Goal: Task Accomplishment & Management: Manage account settings

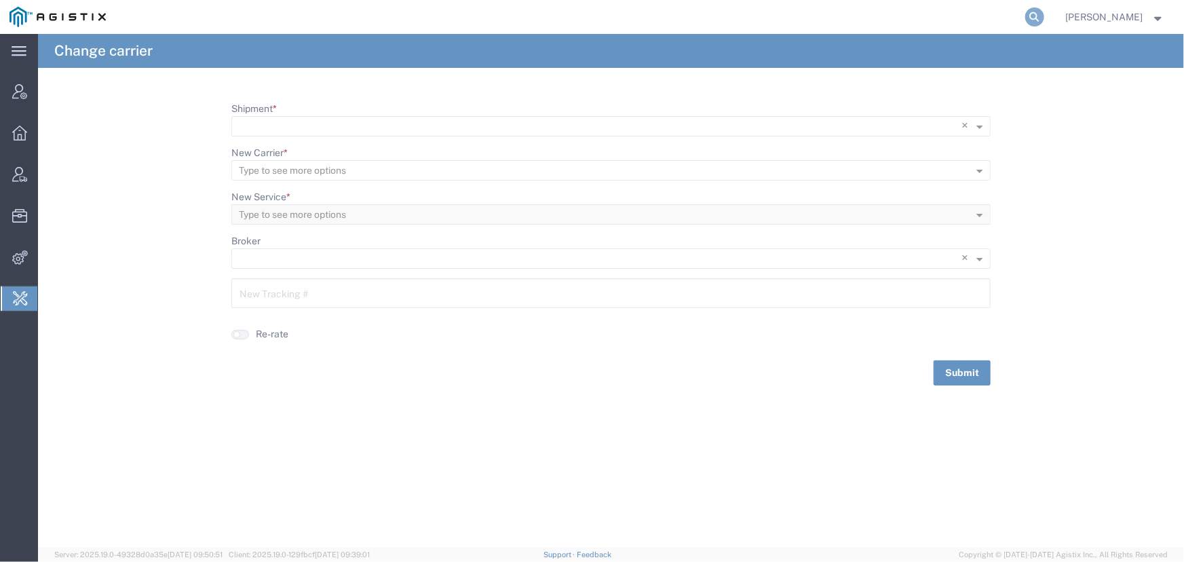
click at [1032, 19] on icon at bounding box center [1034, 16] width 19 height 19
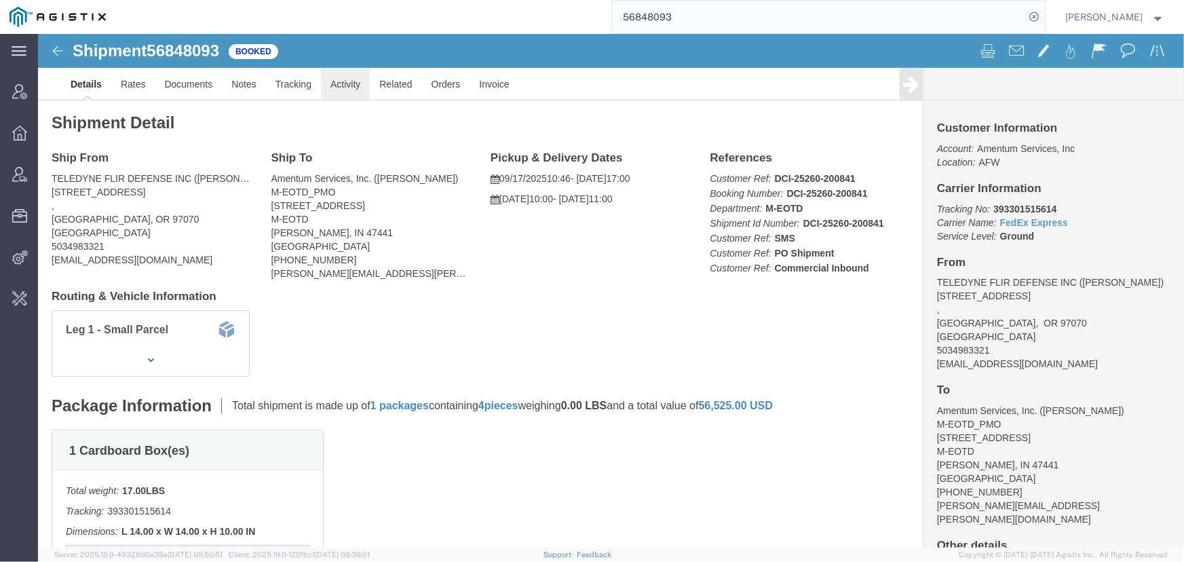
click link "Activity"
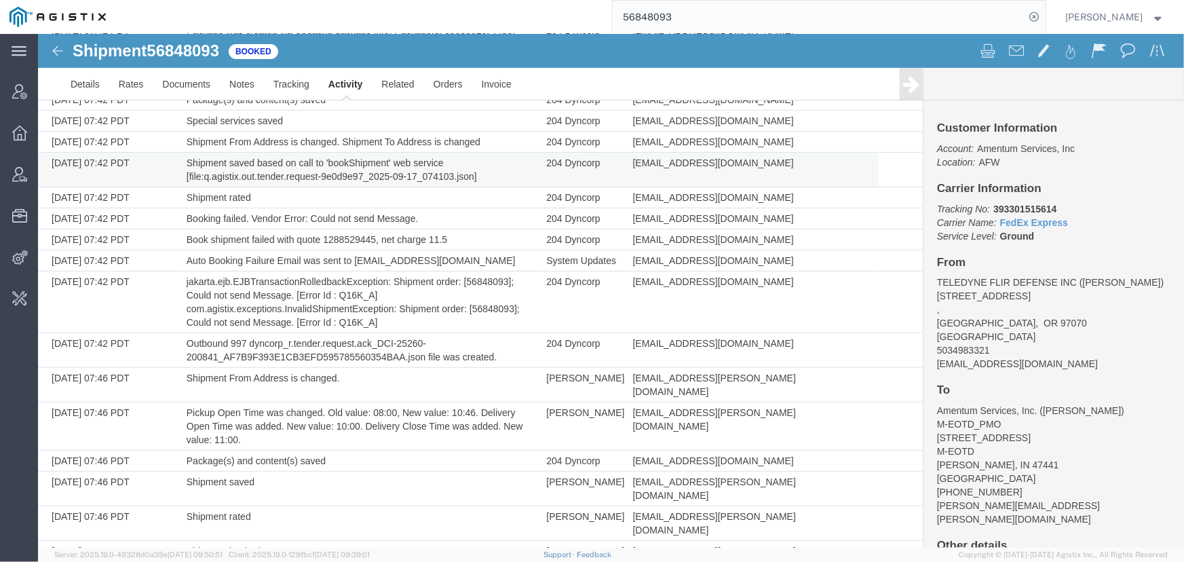
scroll to position [365, 0]
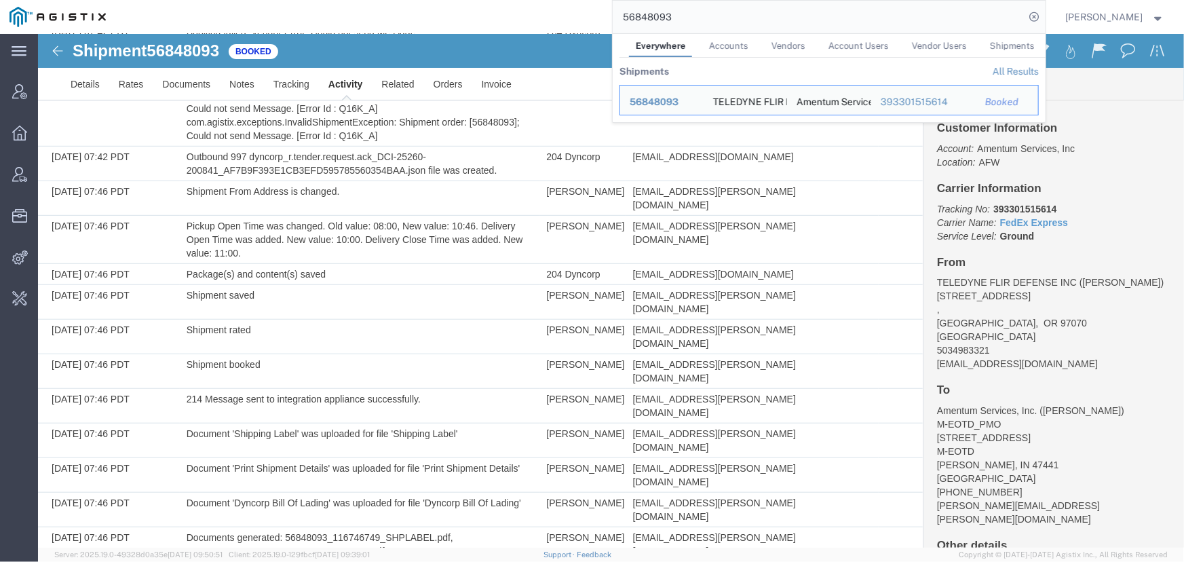
drag, startPoint x: 762, startPoint y: 24, endPoint x: 275, endPoint y: 27, distance: 487.1
click at [275, 27] on div "56848093 Everywhere Accounts Vendors Account Users Vendor Users Shipments Shipm…" at bounding box center [580, 17] width 930 height 34
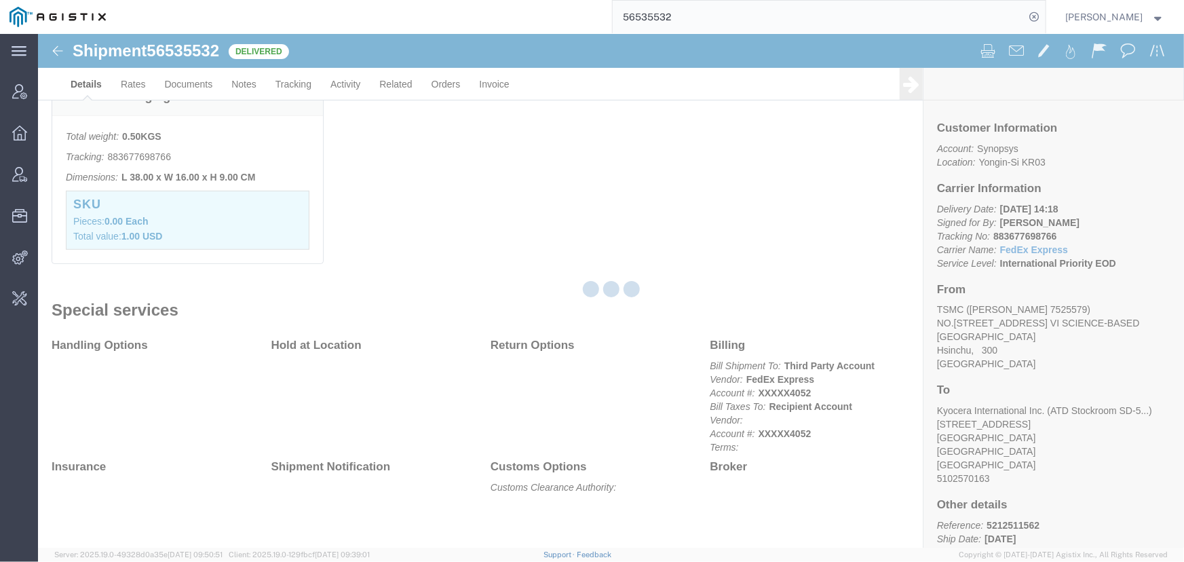
scroll to position [357, 0]
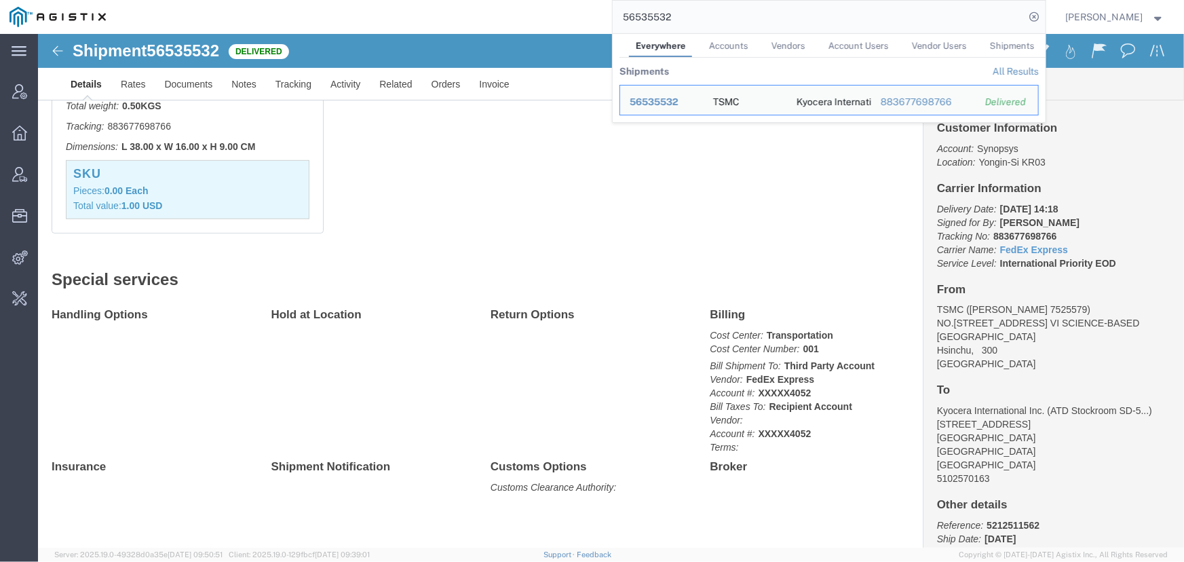
drag, startPoint x: 749, startPoint y: 22, endPoint x: 237, endPoint y: 28, distance: 511.5
click at [244, 26] on div "56535532 Everywhere Accounts Vendors Account Users Vendor Users Shipments Shipm…" at bounding box center [580, 17] width 930 height 34
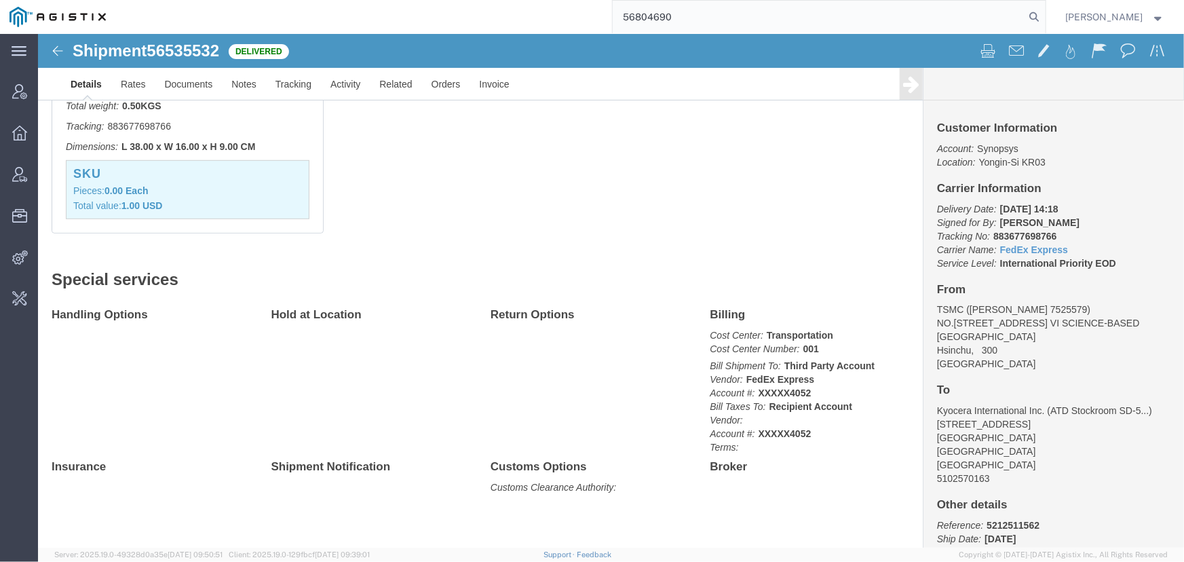
type input "56804690"
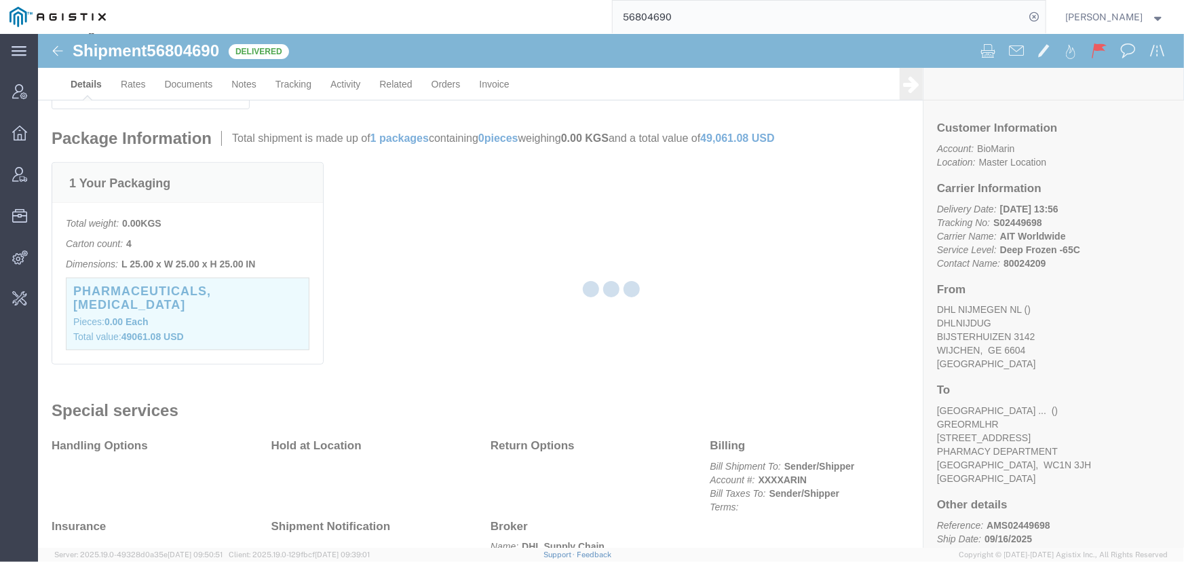
scroll to position [307, 0]
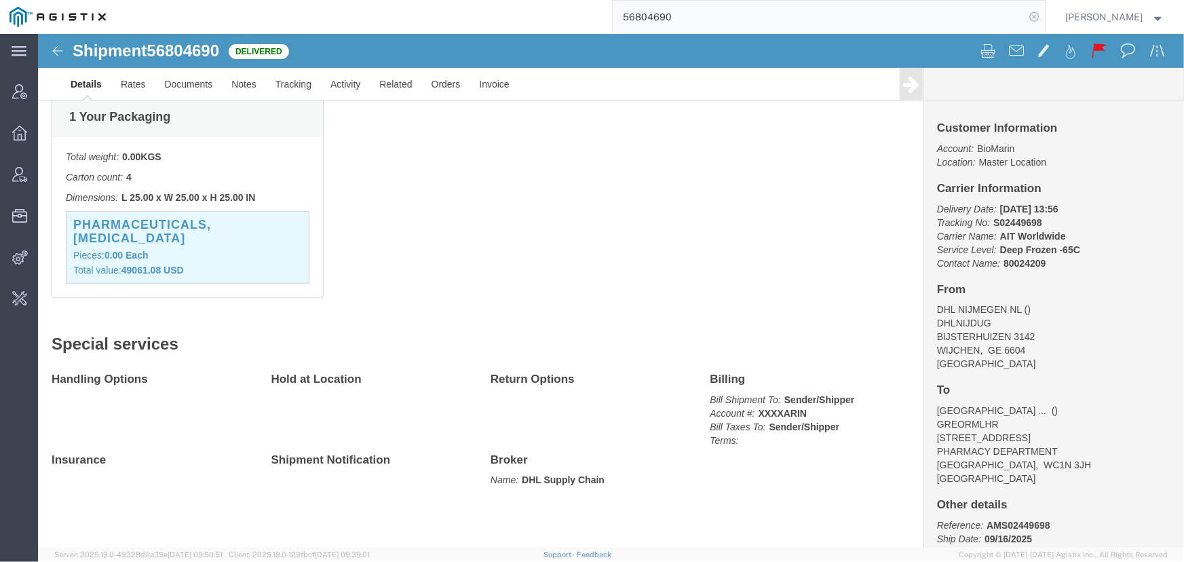
click at [1037, 14] on icon at bounding box center [1034, 16] width 19 height 19
drag, startPoint x: 1037, startPoint y: 12, endPoint x: 866, endPoint y: 14, distance: 170.3
click at [1035, 12] on icon at bounding box center [1034, 16] width 19 height 19
type input "offline@pgw.com"
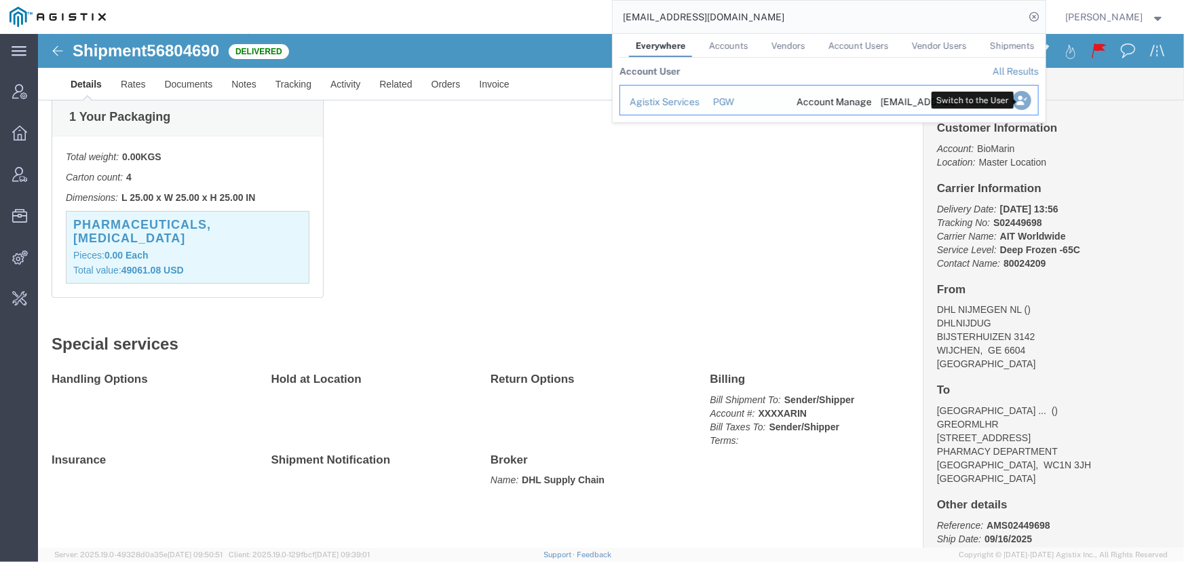
click at [1020, 102] on icon "Search Results" at bounding box center [1020, 100] width 19 height 19
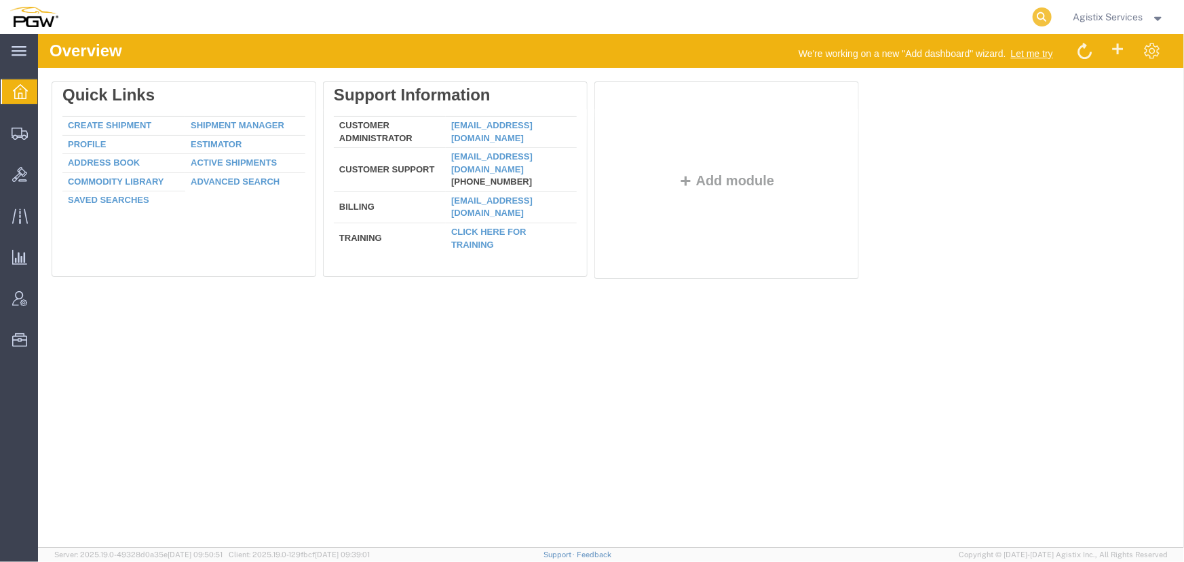
click at [1039, 14] on icon at bounding box center [1041, 16] width 19 height 19
type input "56847835"
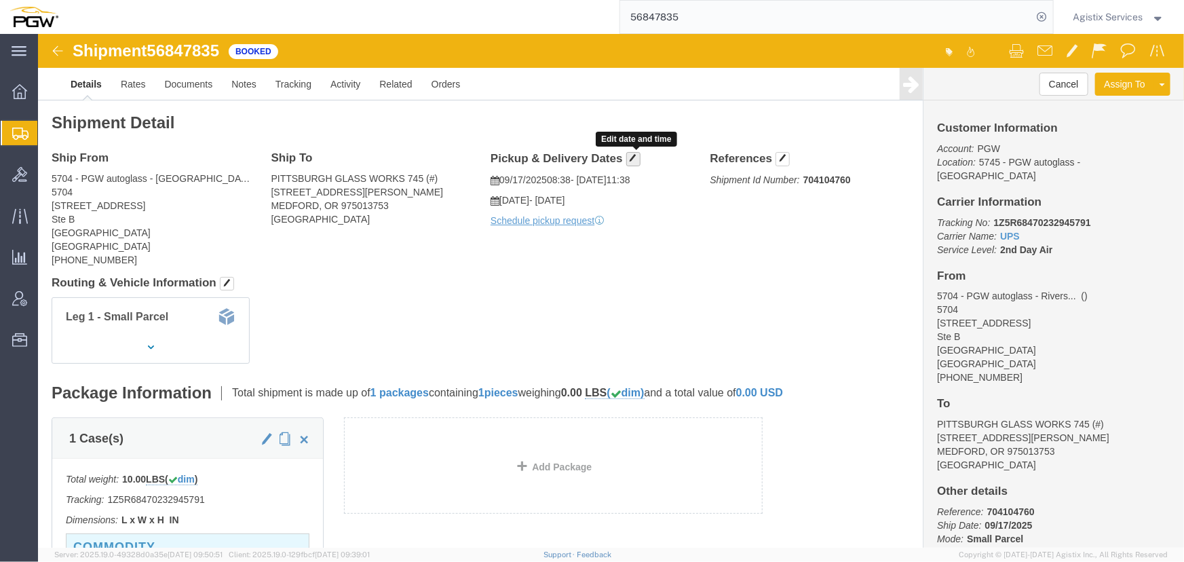
click button "button"
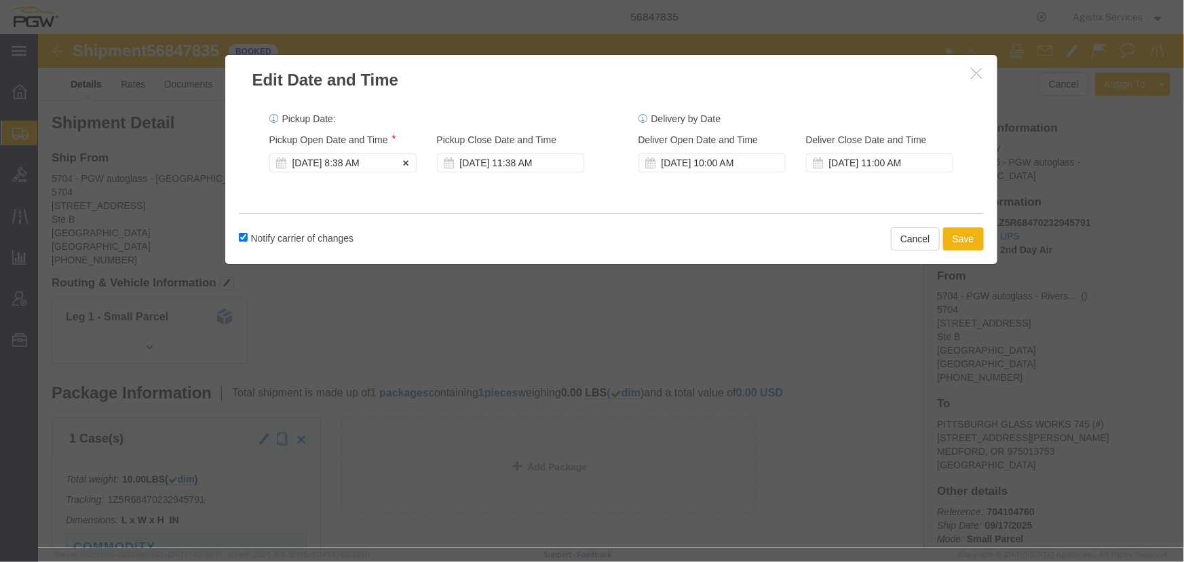
click div "Sep 17 2025 8:38 AM"
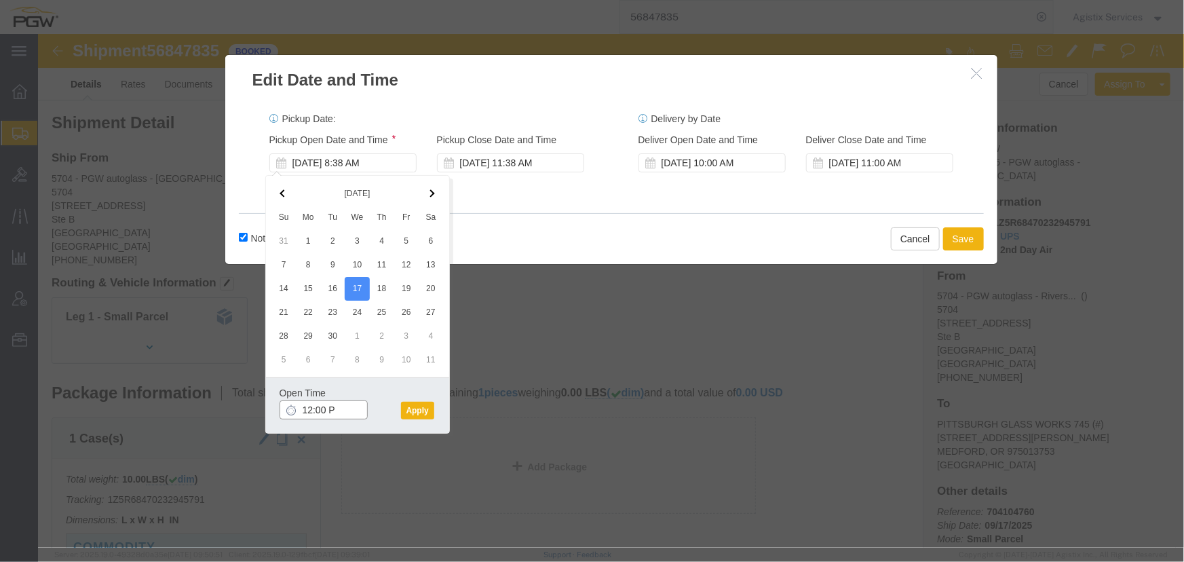
type input "12:00 PM"
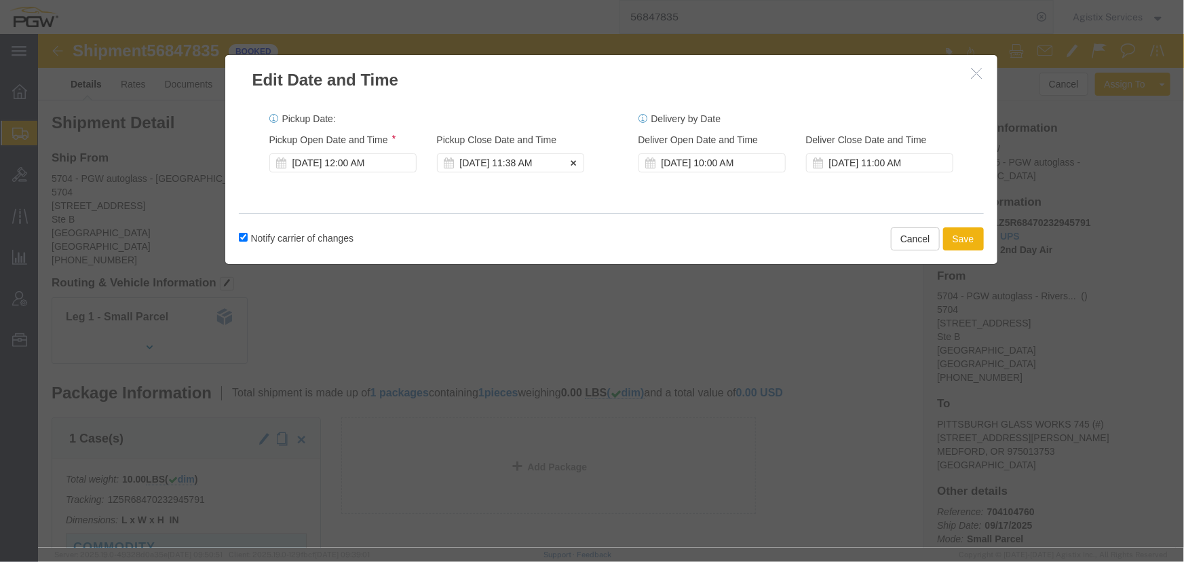
click div "Sep 17 2025 11:38 AM"
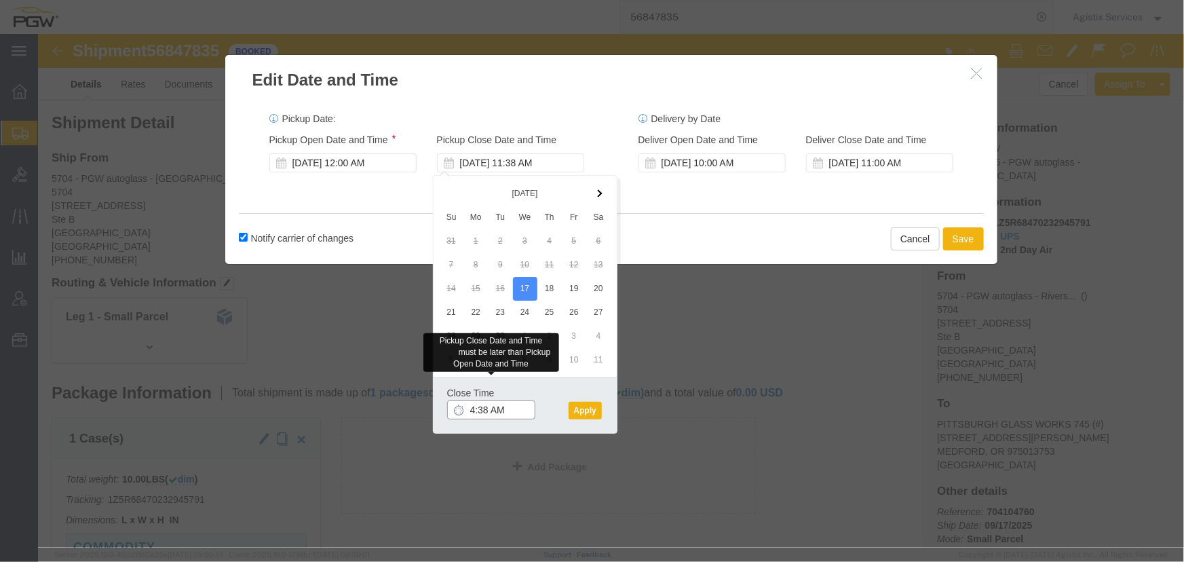
click input "4:38 AM"
type input "4:00 PM"
click button "Apply"
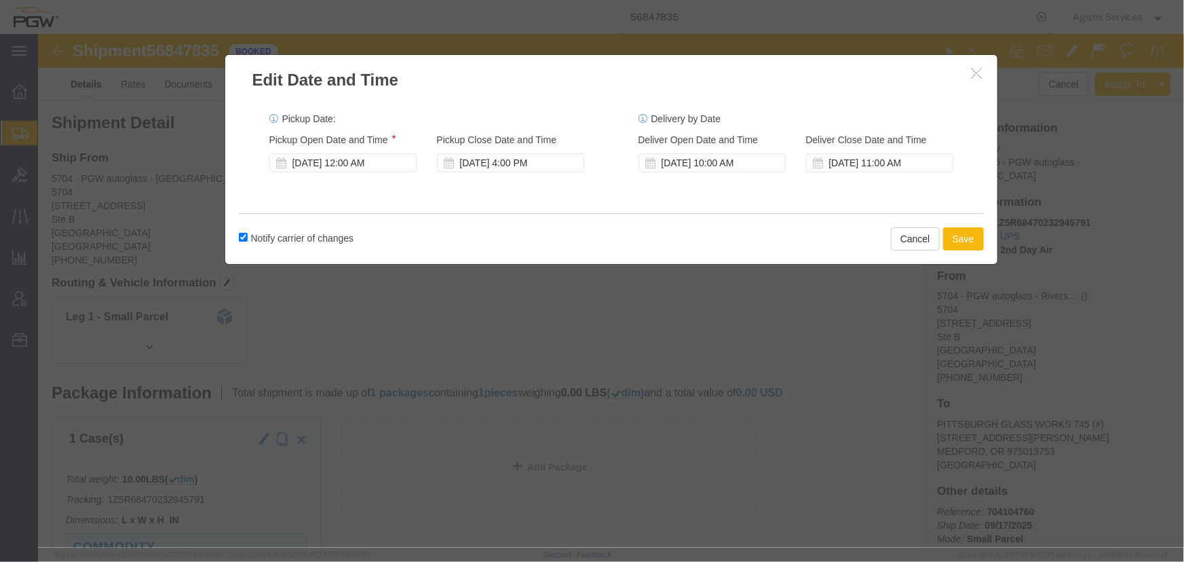
click button "Save"
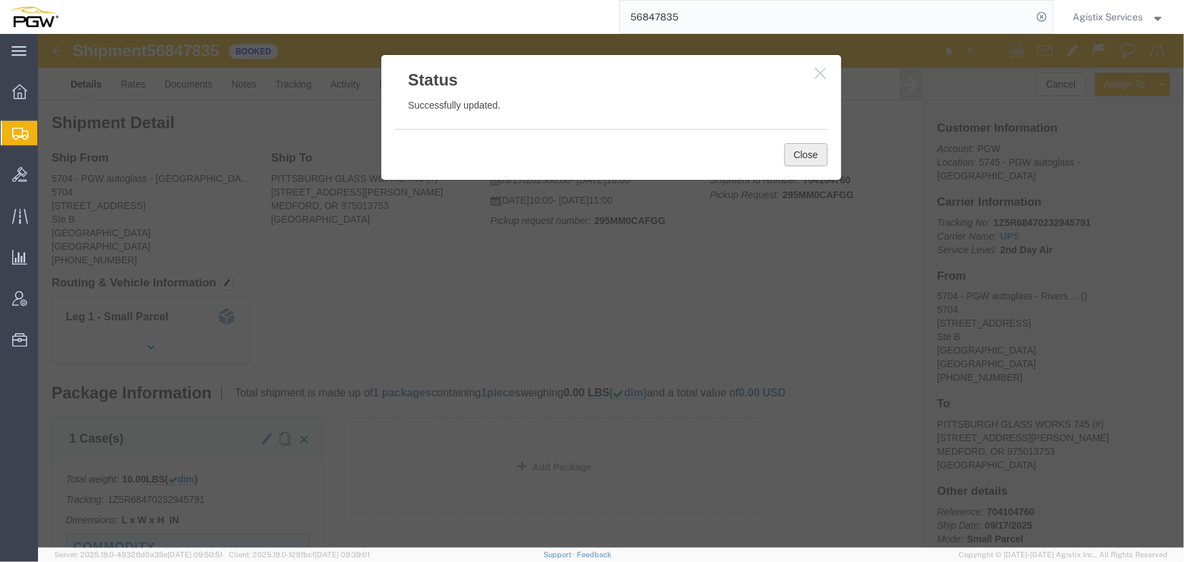
click button "Close"
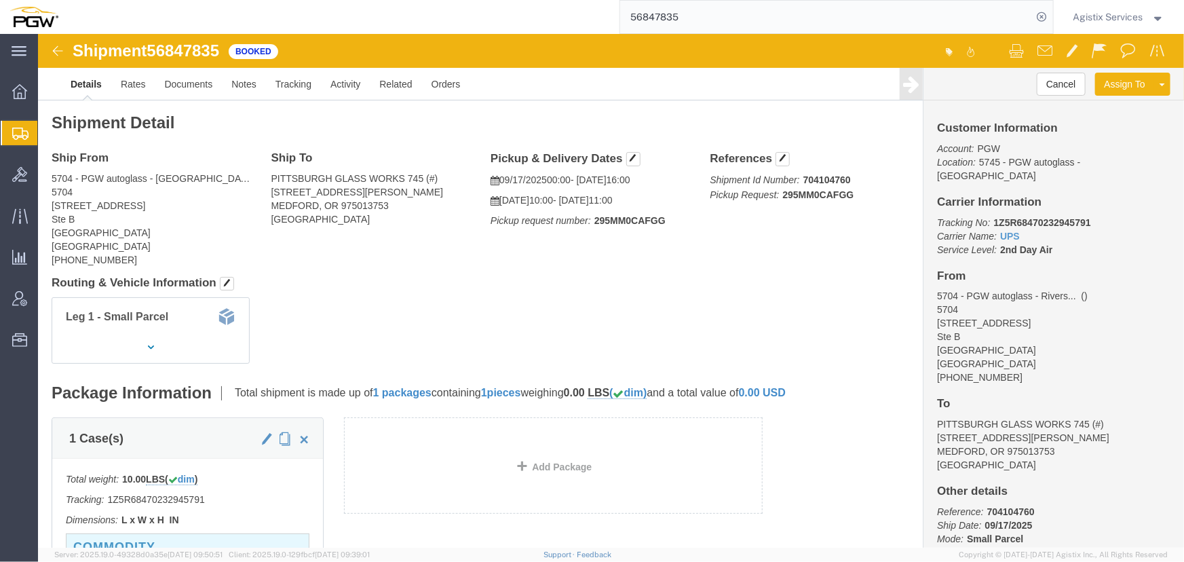
click at [1104, 14] on span "Agistix Services" at bounding box center [1108, 16] width 70 height 15
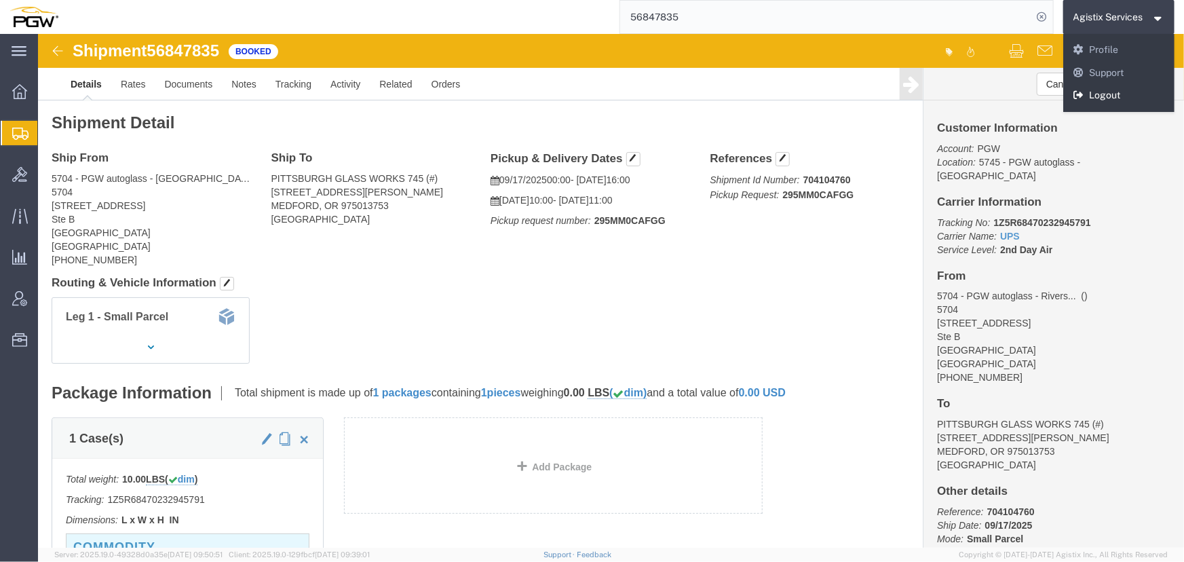
drag, startPoint x: 1102, startPoint y: 96, endPoint x: 1062, endPoint y: 62, distance: 51.9
click at [1102, 96] on link "Logout" at bounding box center [1119, 95] width 112 height 23
